Goal: Task Accomplishment & Management: Manage account settings

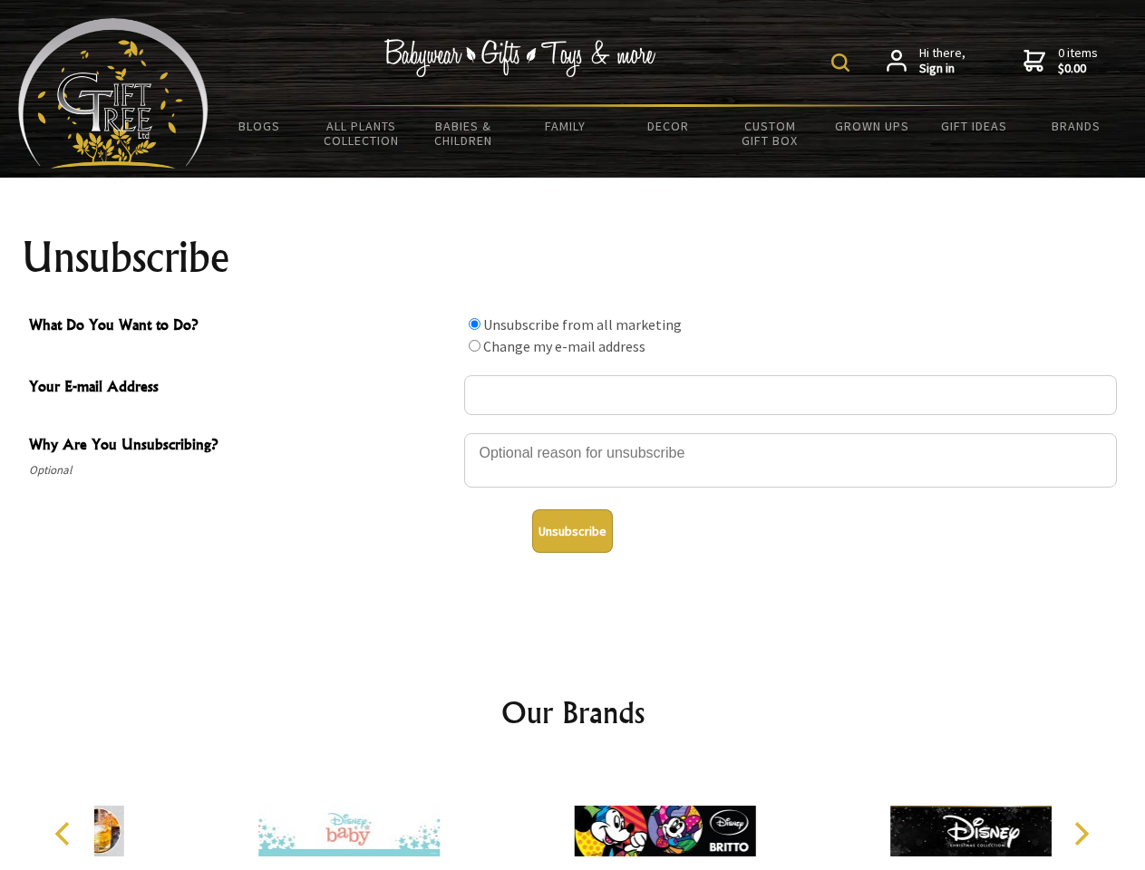
click at [843, 63] on img at bounding box center [840, 62] width 18 height 18
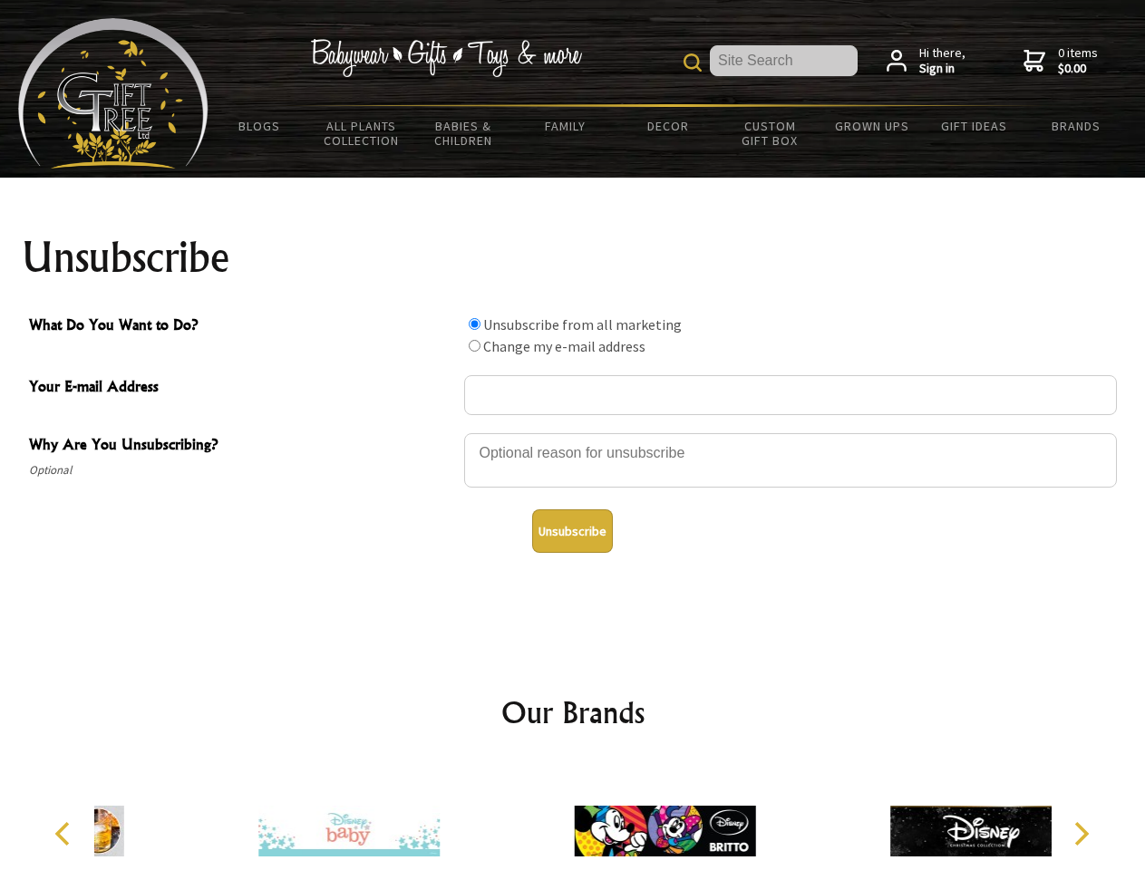
click at [573, 432] on div at bounding box center [790, 462] width 653 height 63
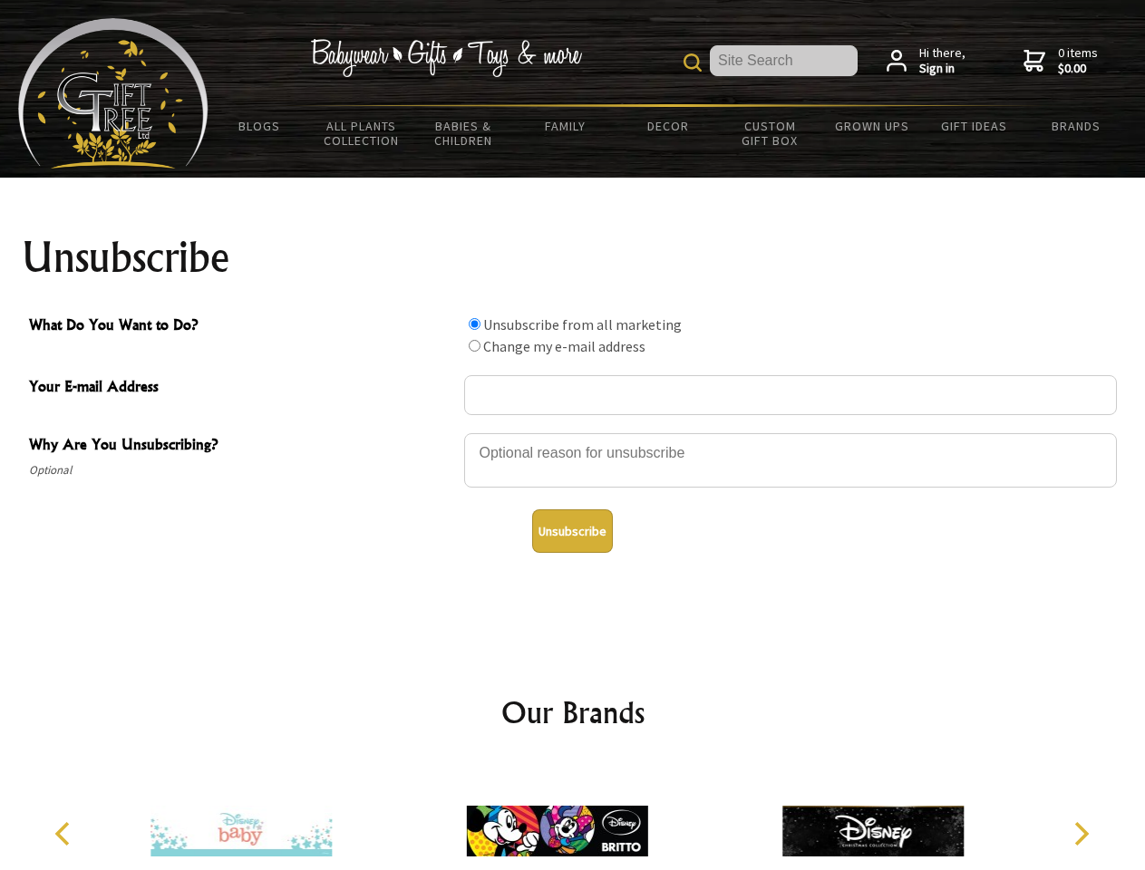
click at [474, 324] on input "What Do You Want to Do?" at bounding box center [475, 324] width 12 height 12
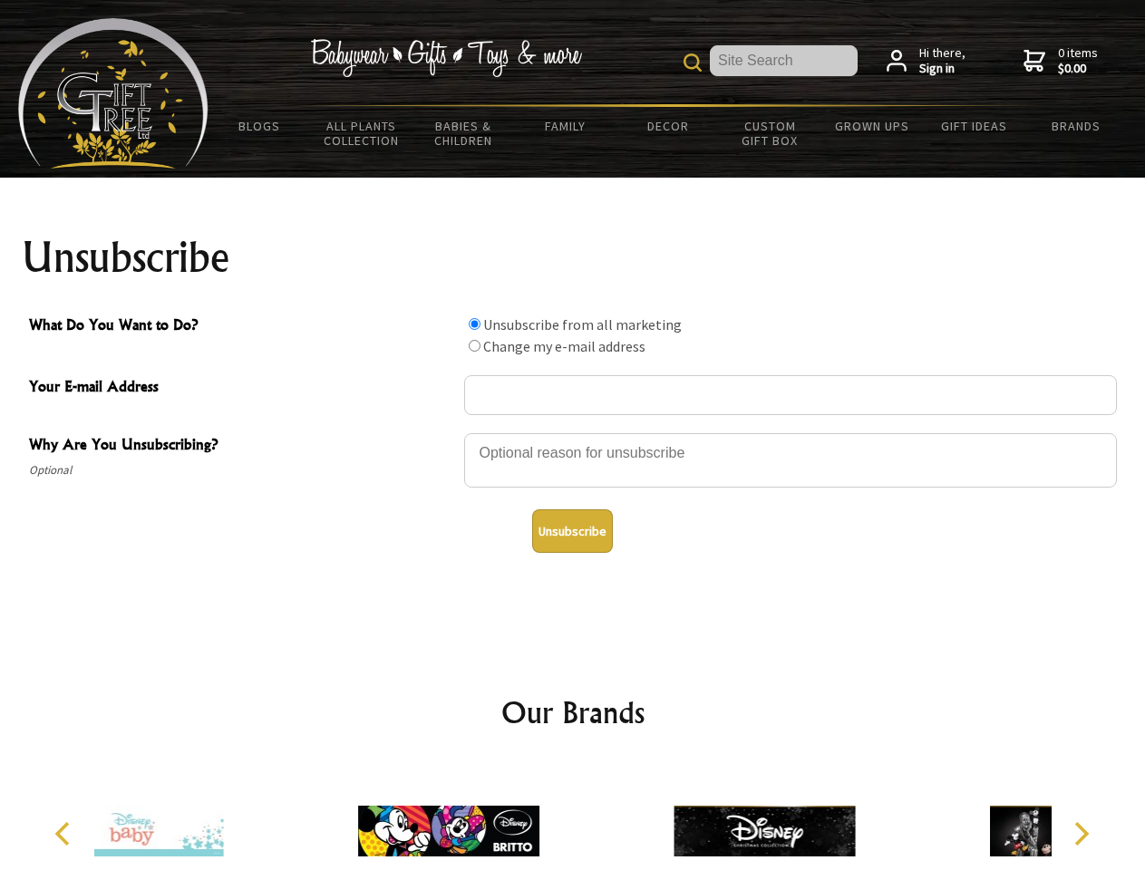
click at [474, 345] on input "What Do You Want to Do?" at bounding box center [475, 346] width 12 height 12
radio input "true"
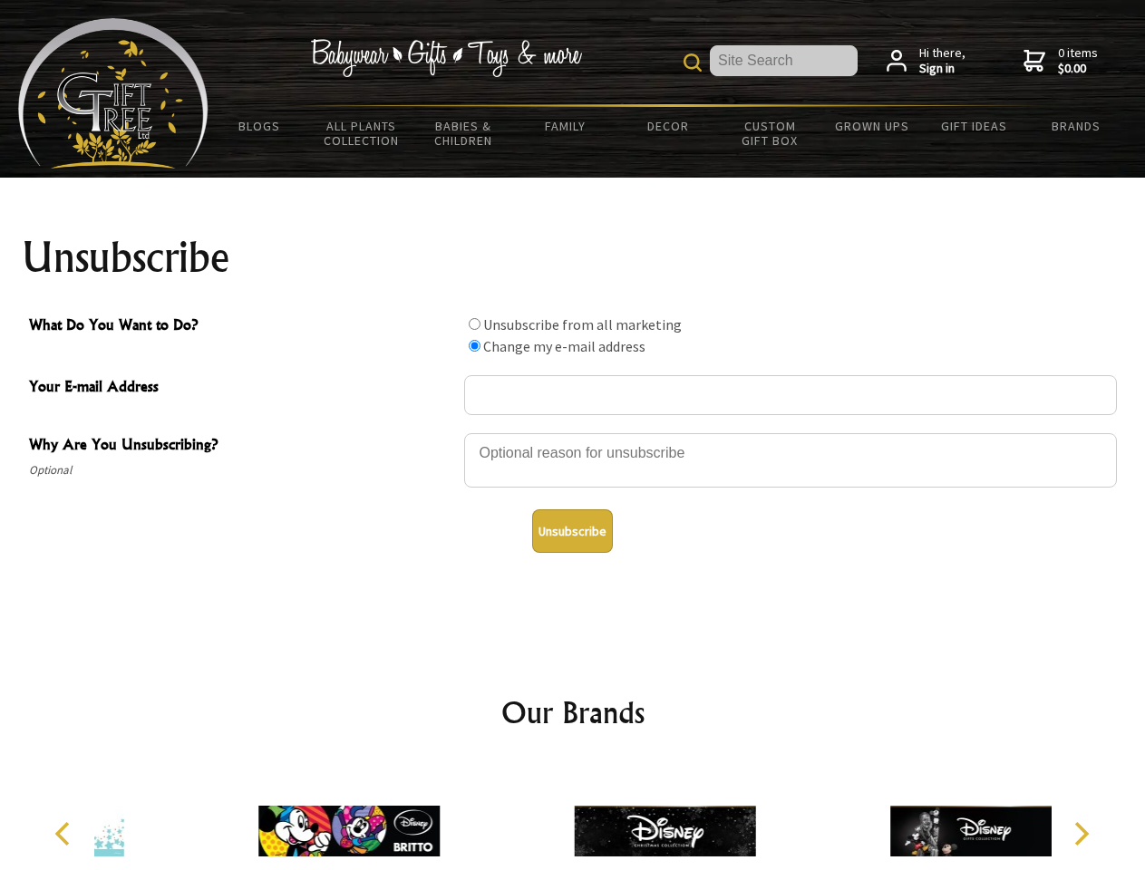
click at [572, 531] on button "Unsubscribe" at bounding box center [572, 531] width 81 height 44
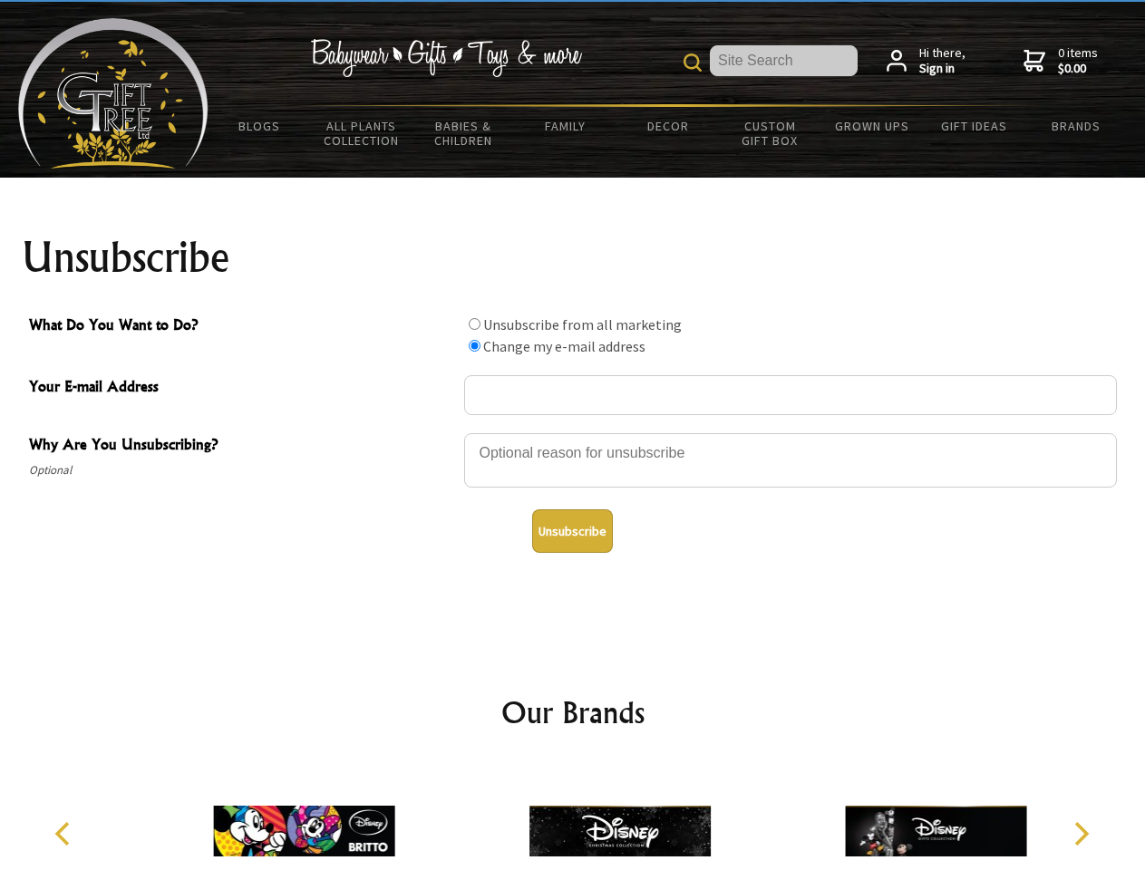
click at [573, 817] on img at bounding box center [619, 831] width 181 height 136
click at [65, 834] on icon "Previous" at bounding box center [65, 834] width 24 height 24
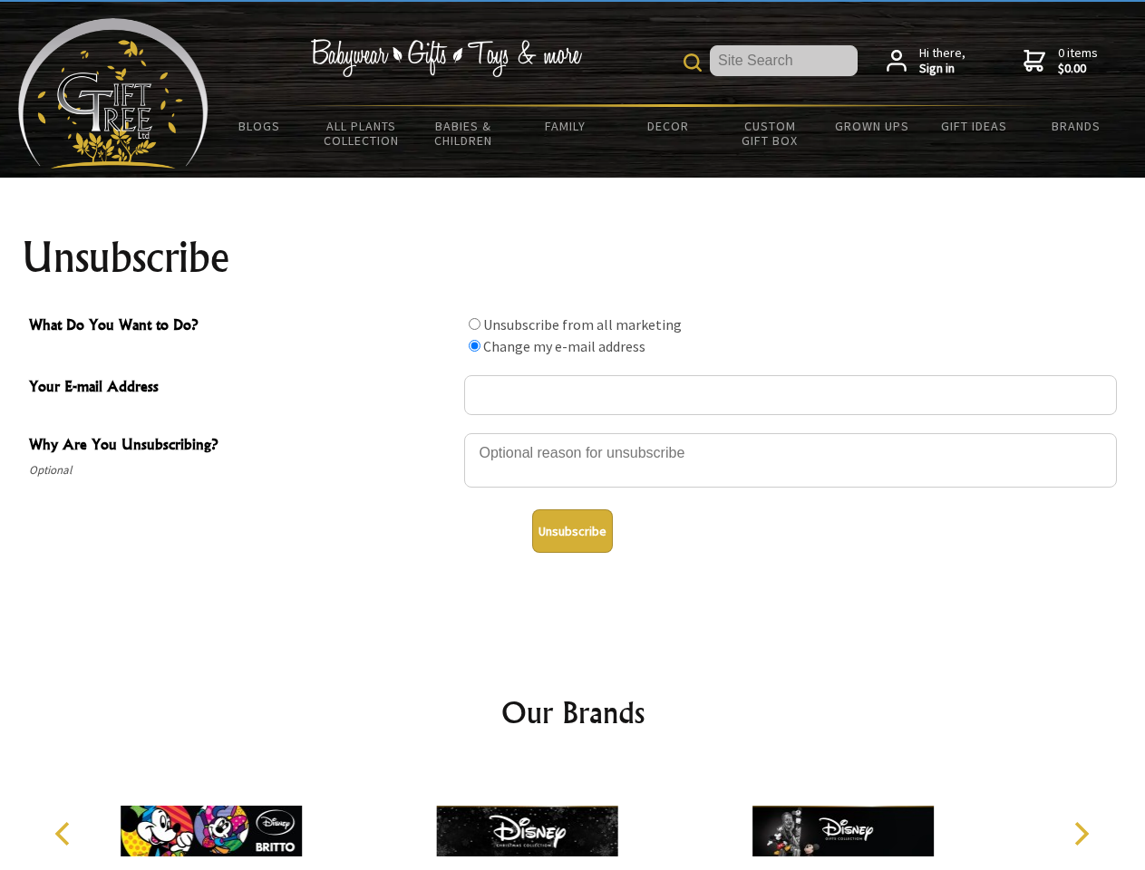
click at [1080, 834] on icon "Next" at bounding box center [1080, 834] width 24 height 24
